Goal: Information Seeking & Learning: Learn about a topic

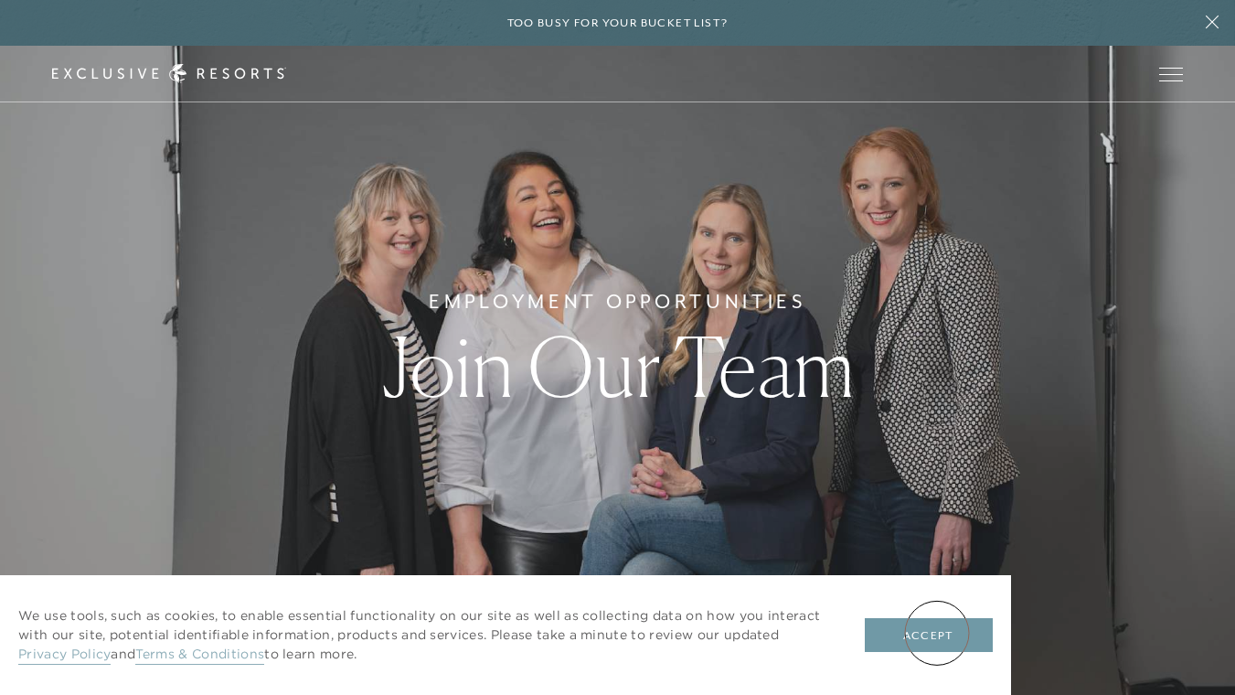
click at [938, 634] on button "Accept" at bounding box center [929, 635] width 128 height 35
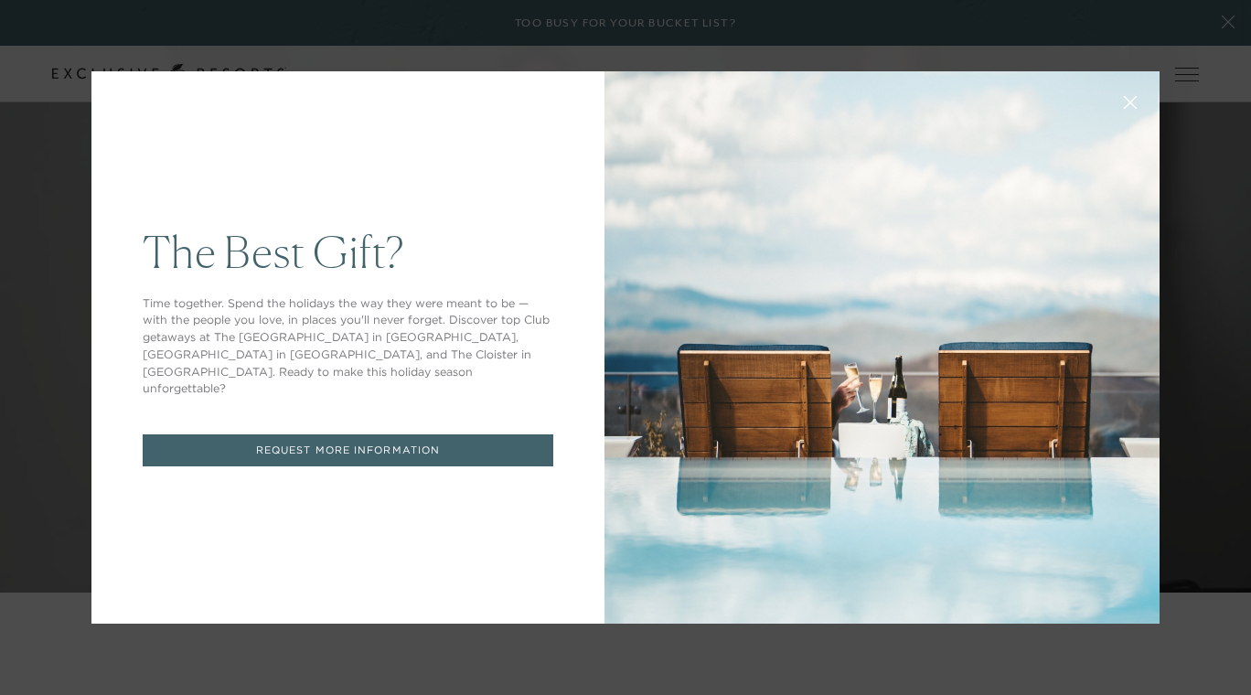
click at [1124, 105] on icon at bounding box center [1131, 103] width 14 height 14
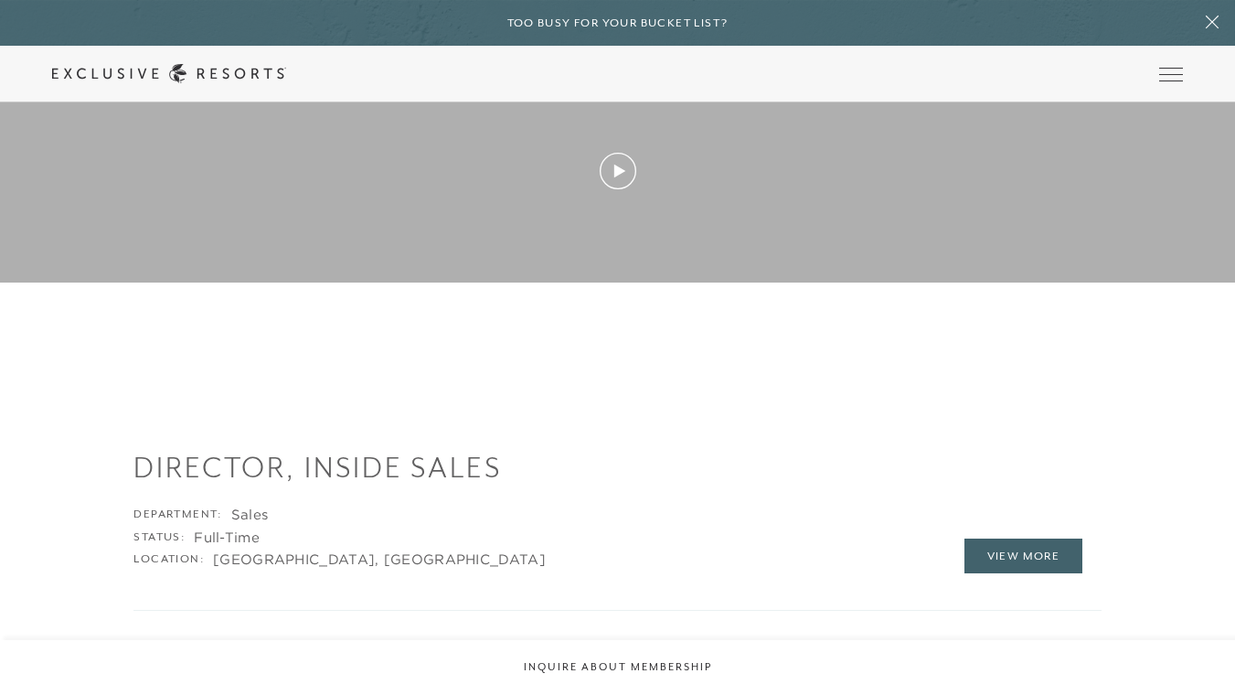
scroll to position [1882, 0]
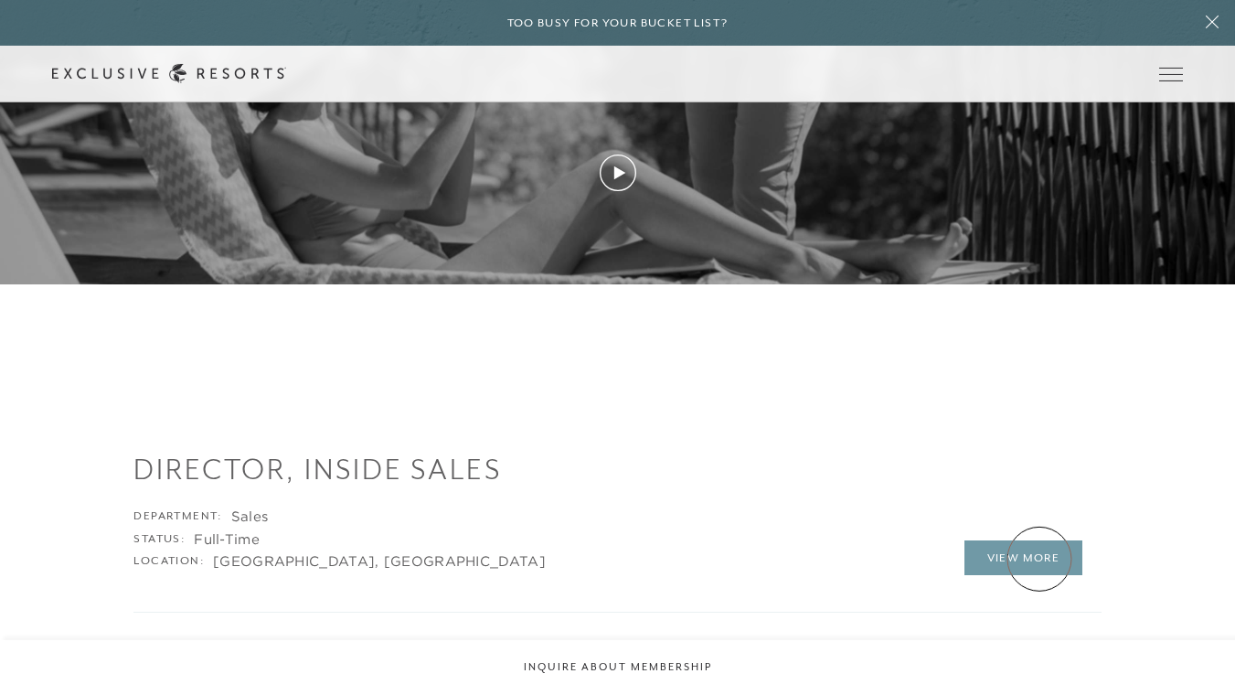
click at [1039, 559] on link "View More" at bounding box center [1024, 557] width 119 height 35
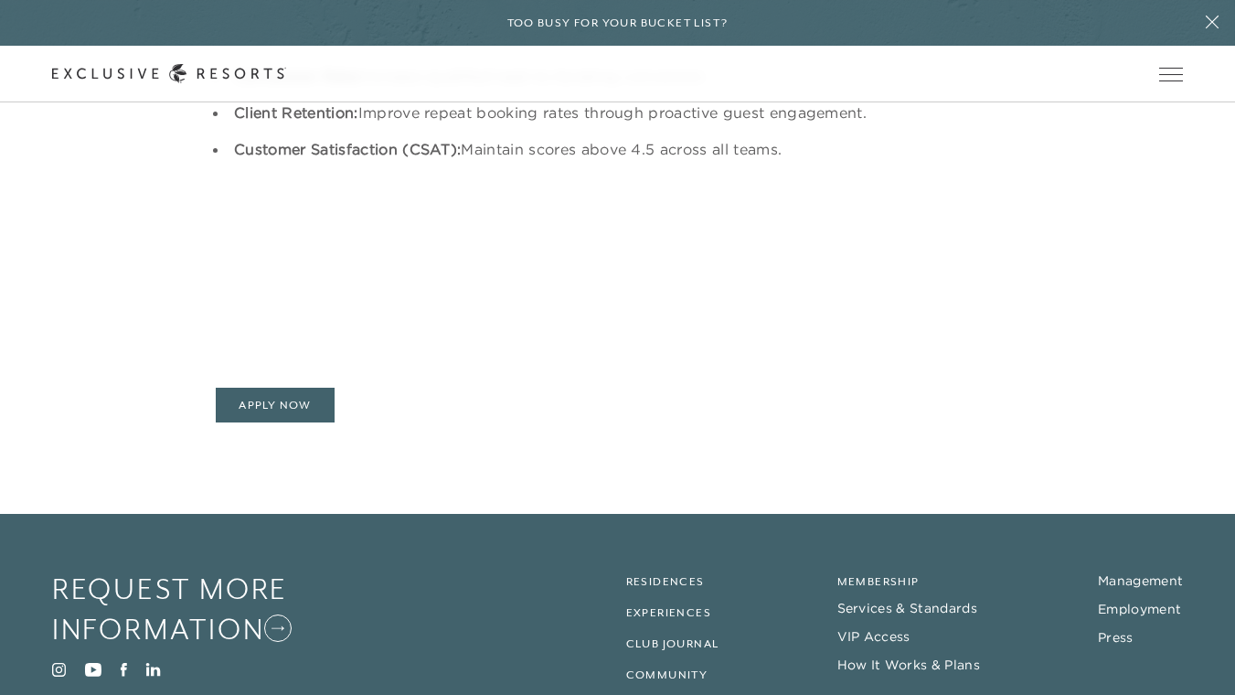
scroll to position [2564, 0]
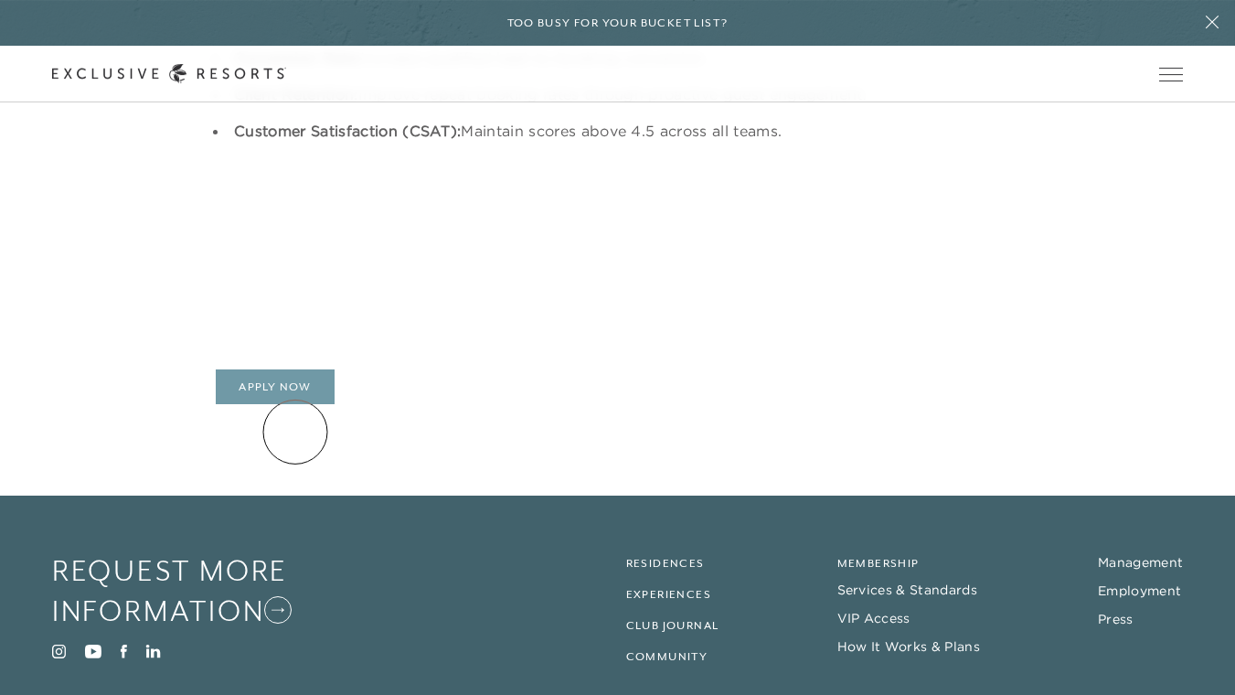
click at [295, 404] on link "Apply Now" at bounding box center [275, 386] width 119 height 35
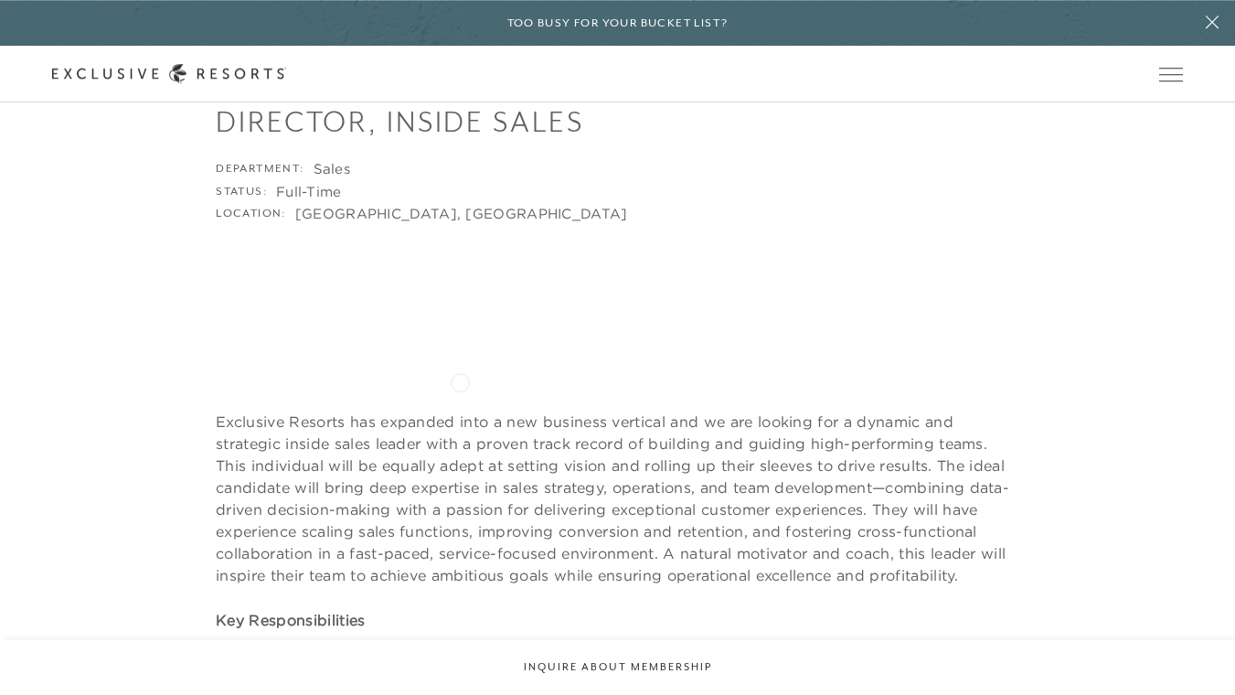
scroll to position [0, 0]
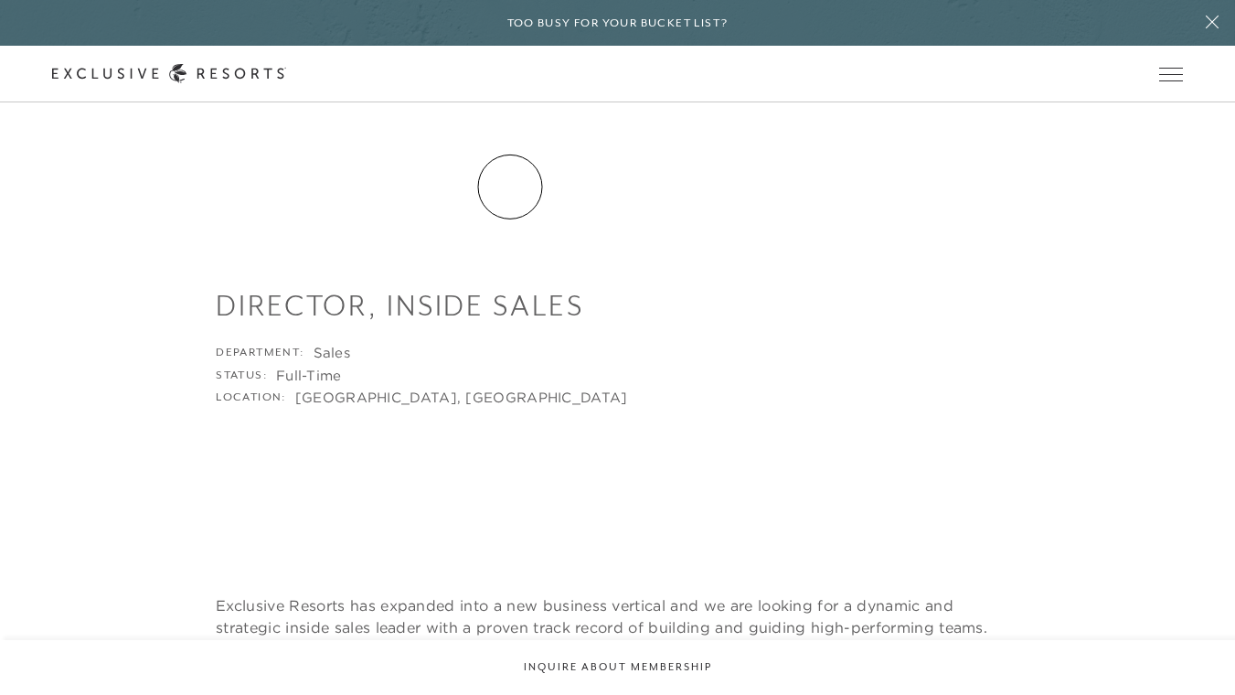
click at [0, 0] on link "Residence Collection" at bounding box center [0, 0] width 0 height 0
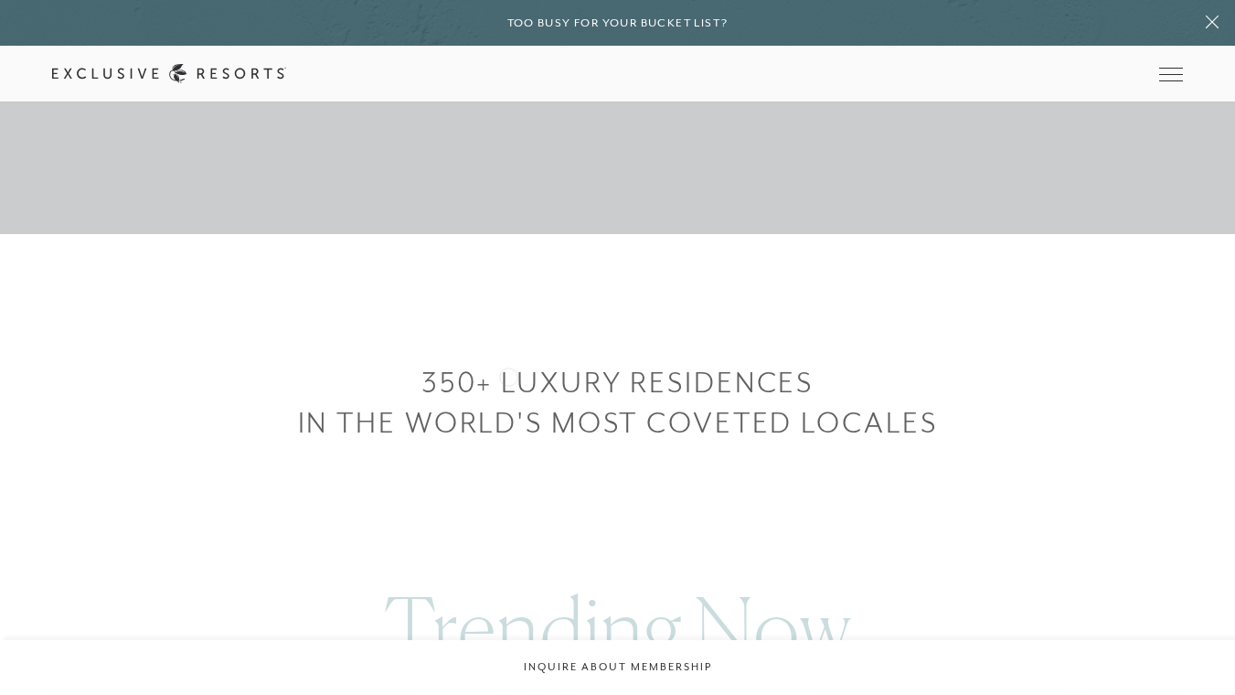
click at [508, 375] on h3 "350+ LUXURY RESIDENCES" at bounding box center [617, 382] width 1235 height 40
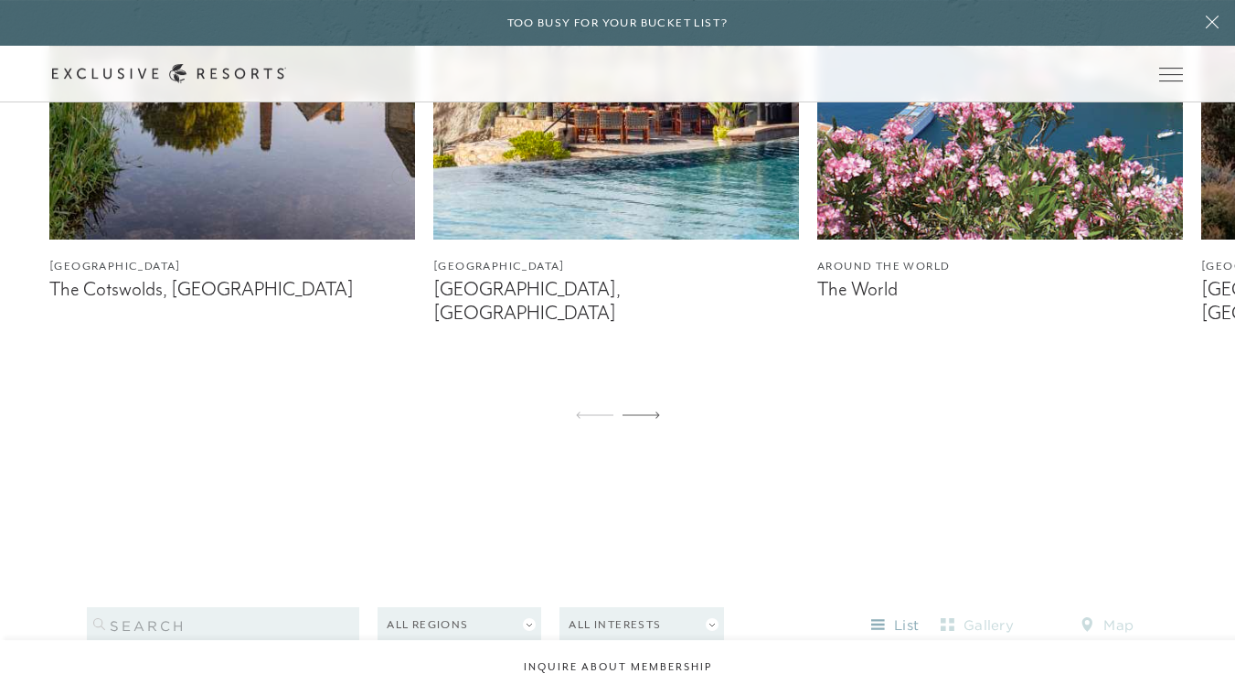
scroll to position [823, 0]
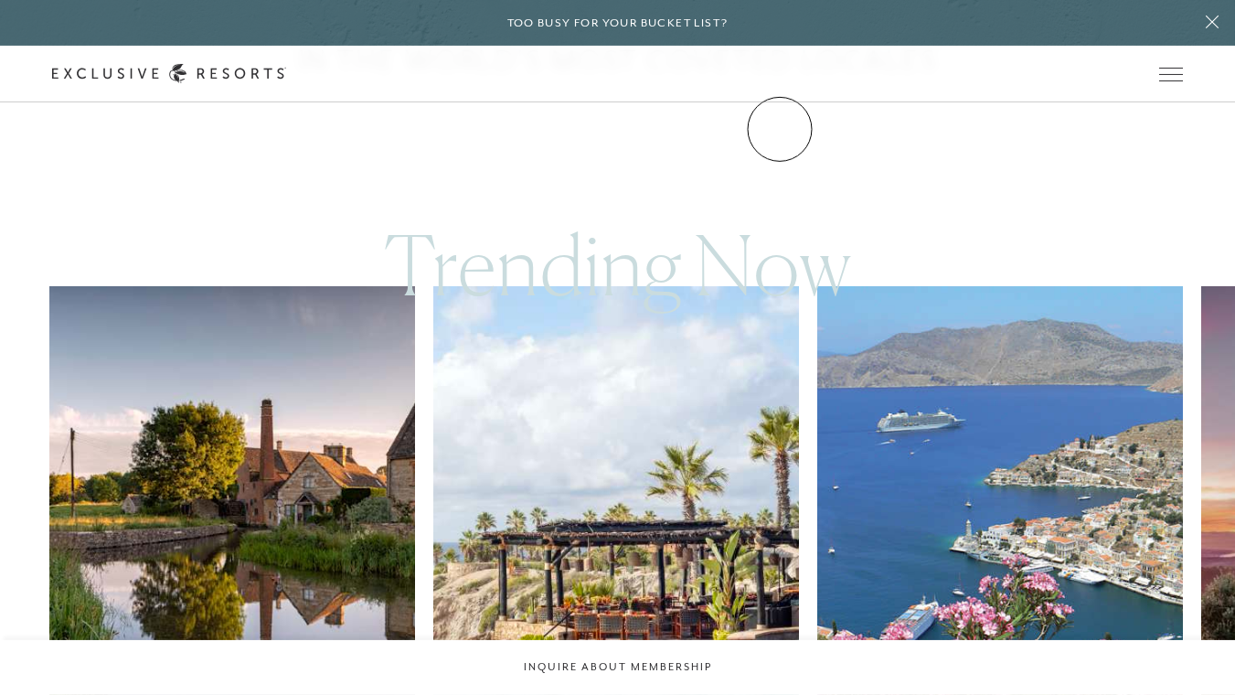
click at [0, 0] on link "Community" at bounding box center [0, 0] width 0 height 0
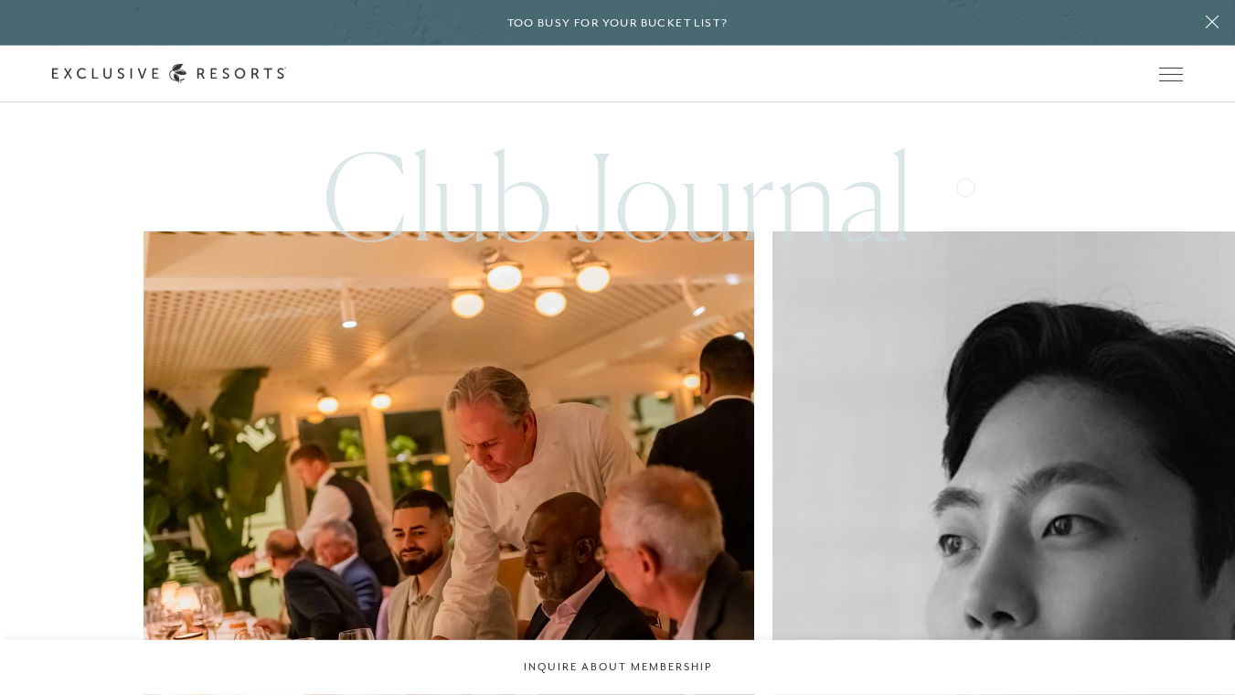
scroll to position [3842, 0]
